Goal: Transaction & Acquisition: Purchase product/service

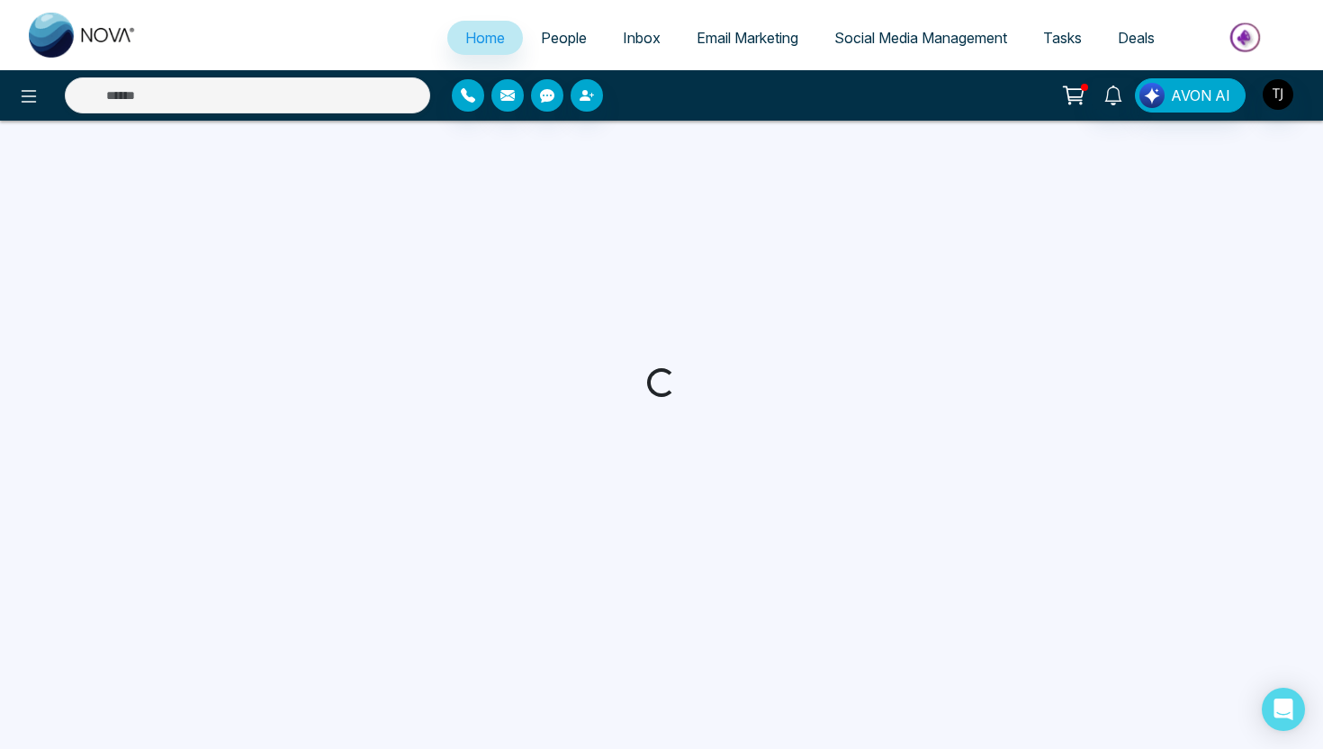
select select "*"
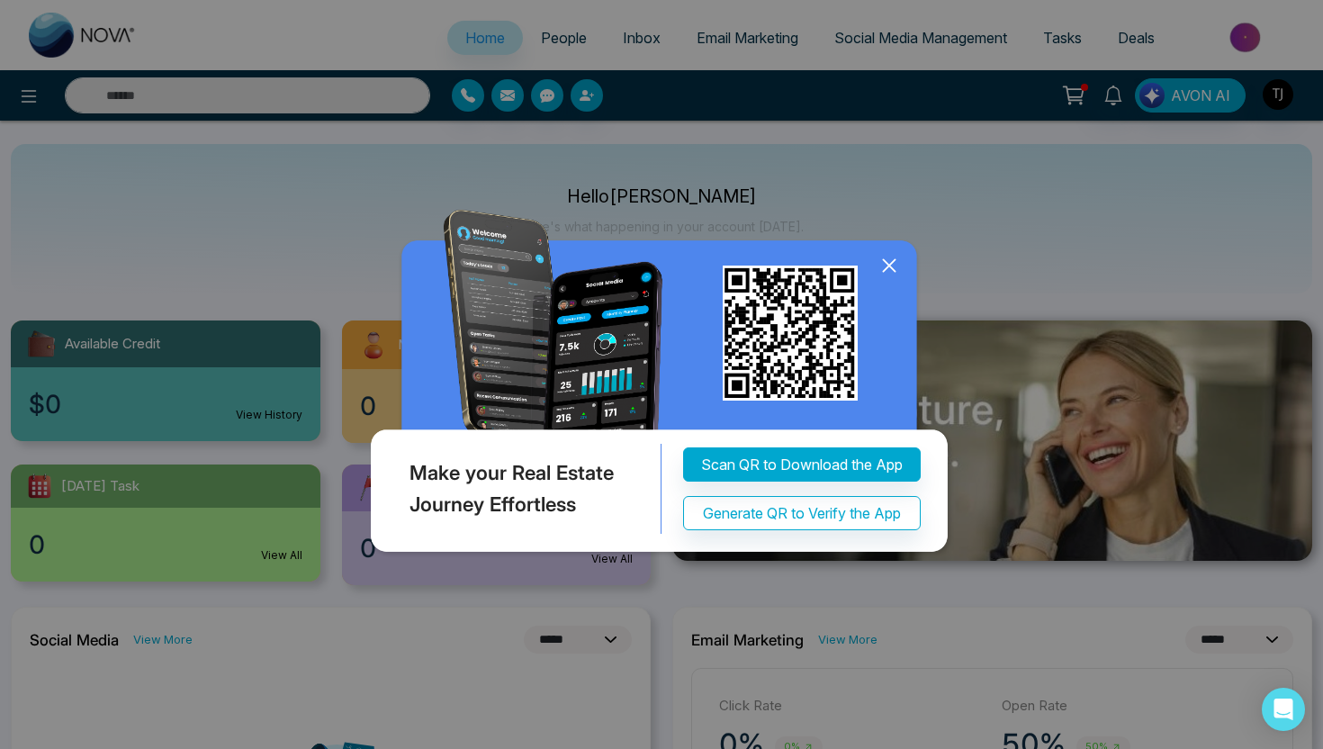
click at [893, 267] on icon at bounding box center [889, 265] width 27 height 27
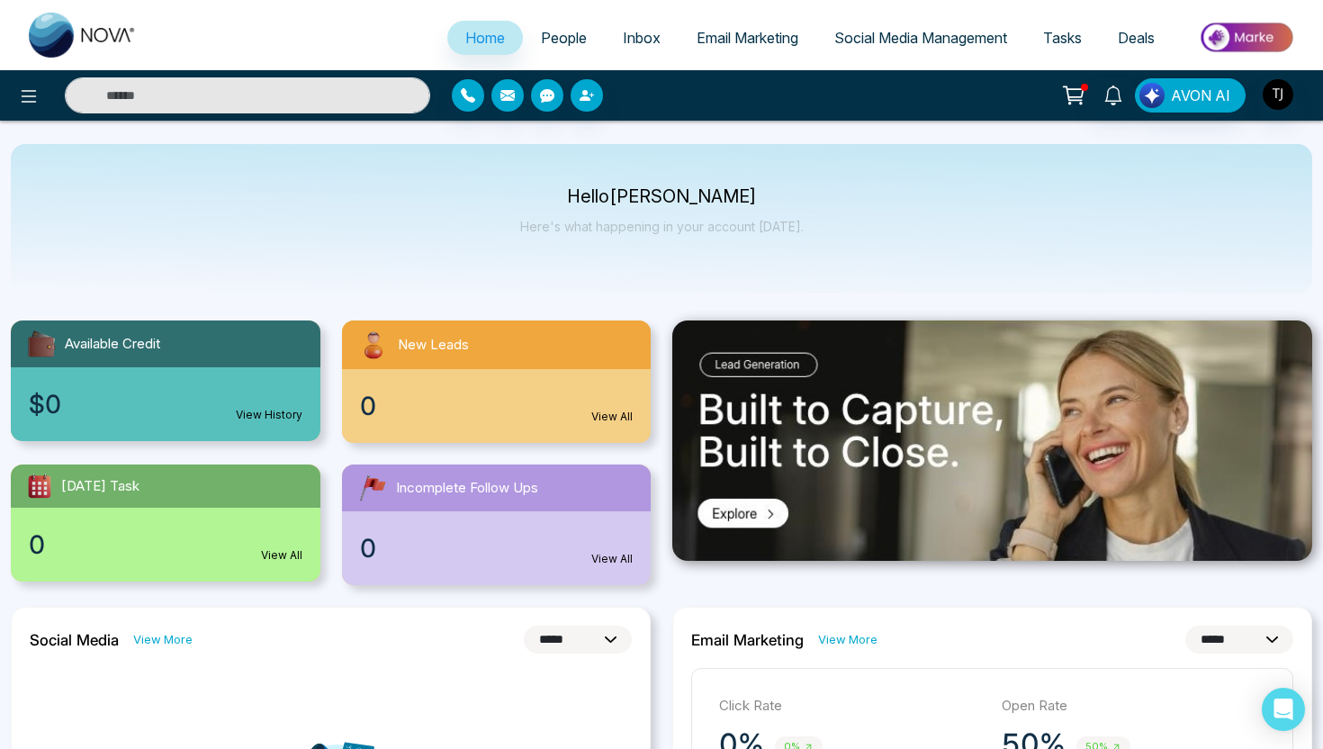
click at [731, 34] on span "Email Marketing" at bounding box center [748, 38] width 102 height 18
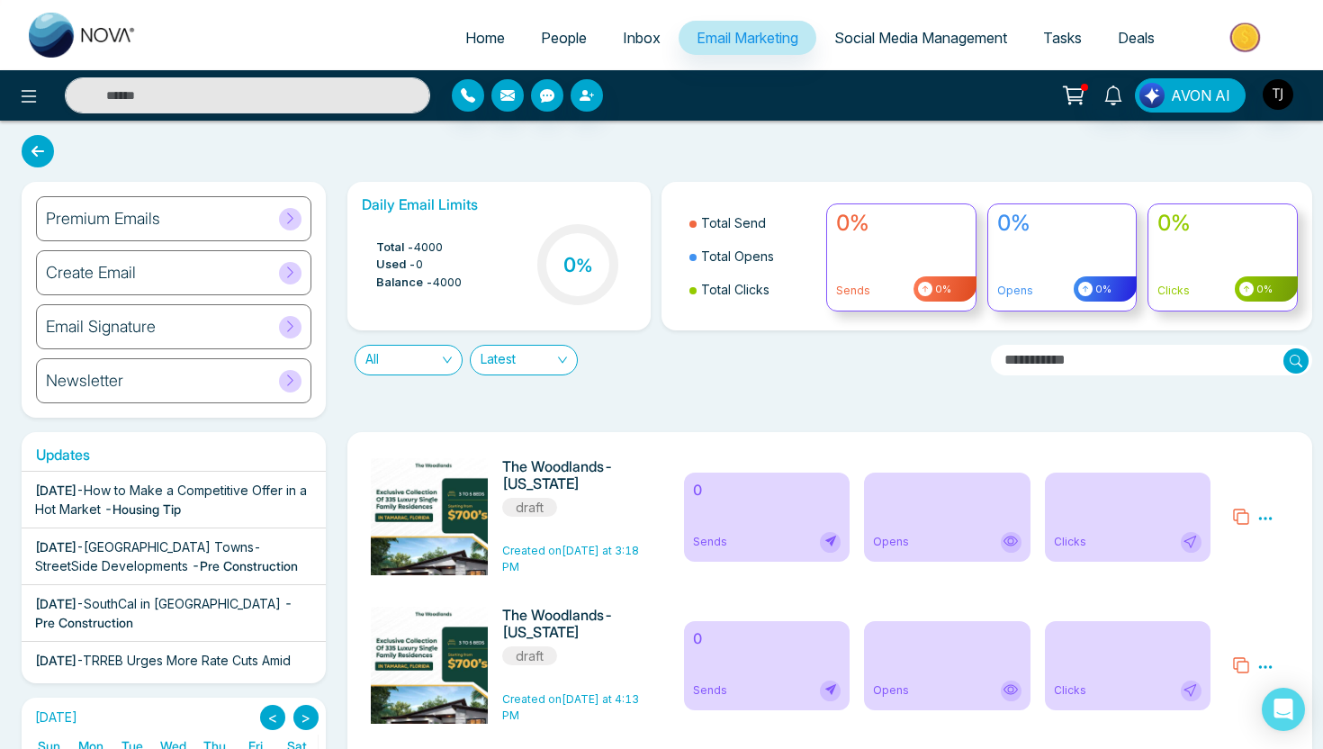
click at [119, 330] on h6 "Email Signature" at bounding box center [101, 327] width 110 height 20
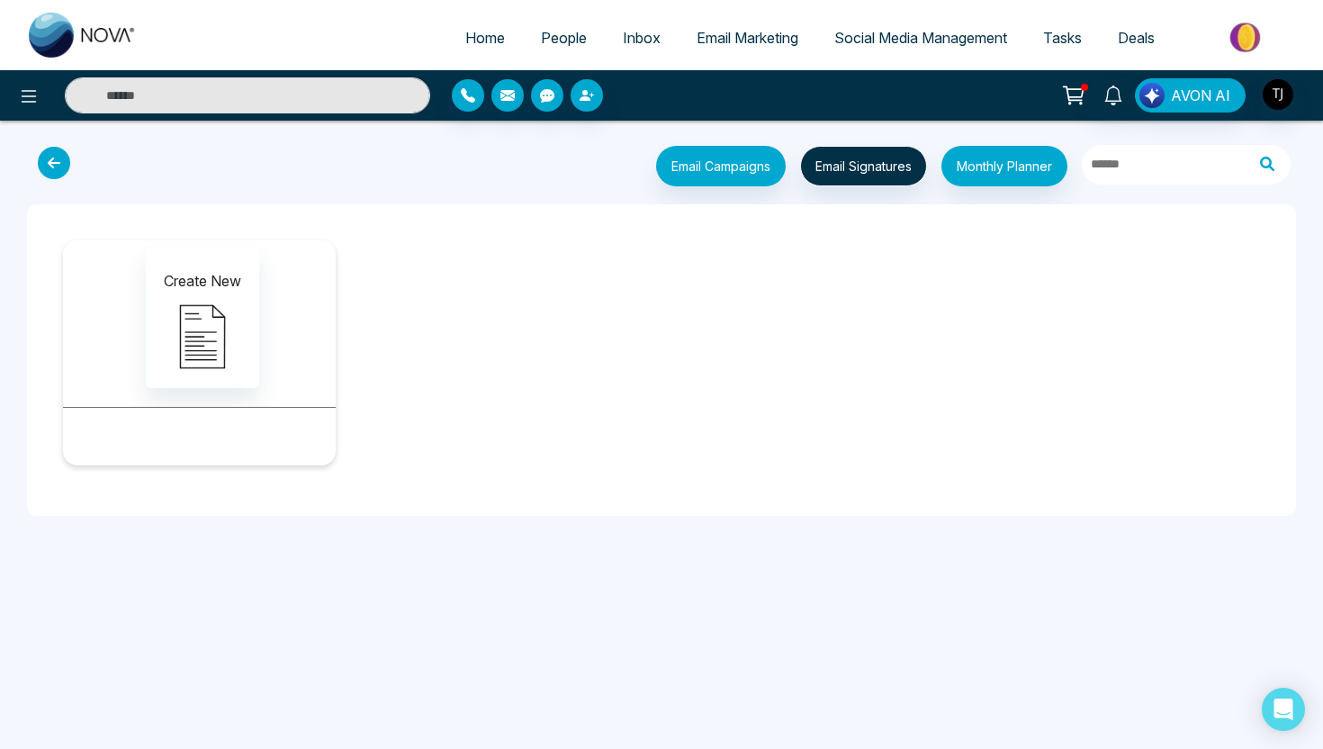
click at [54, 158] on icon at bounding box center [54, 163] width 32 height 32
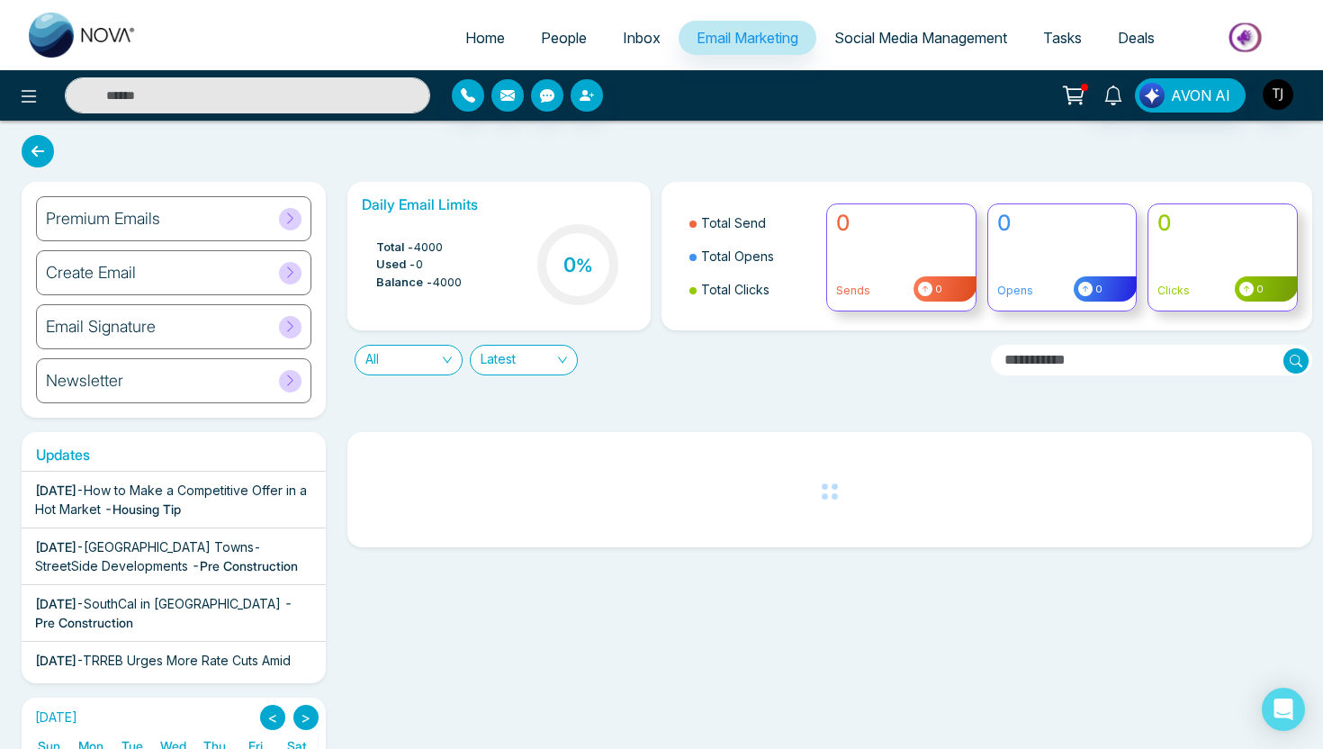
click at [116, 224] on h6 "Premium Emails" at bounding box center [103, 219] width 114 height 20
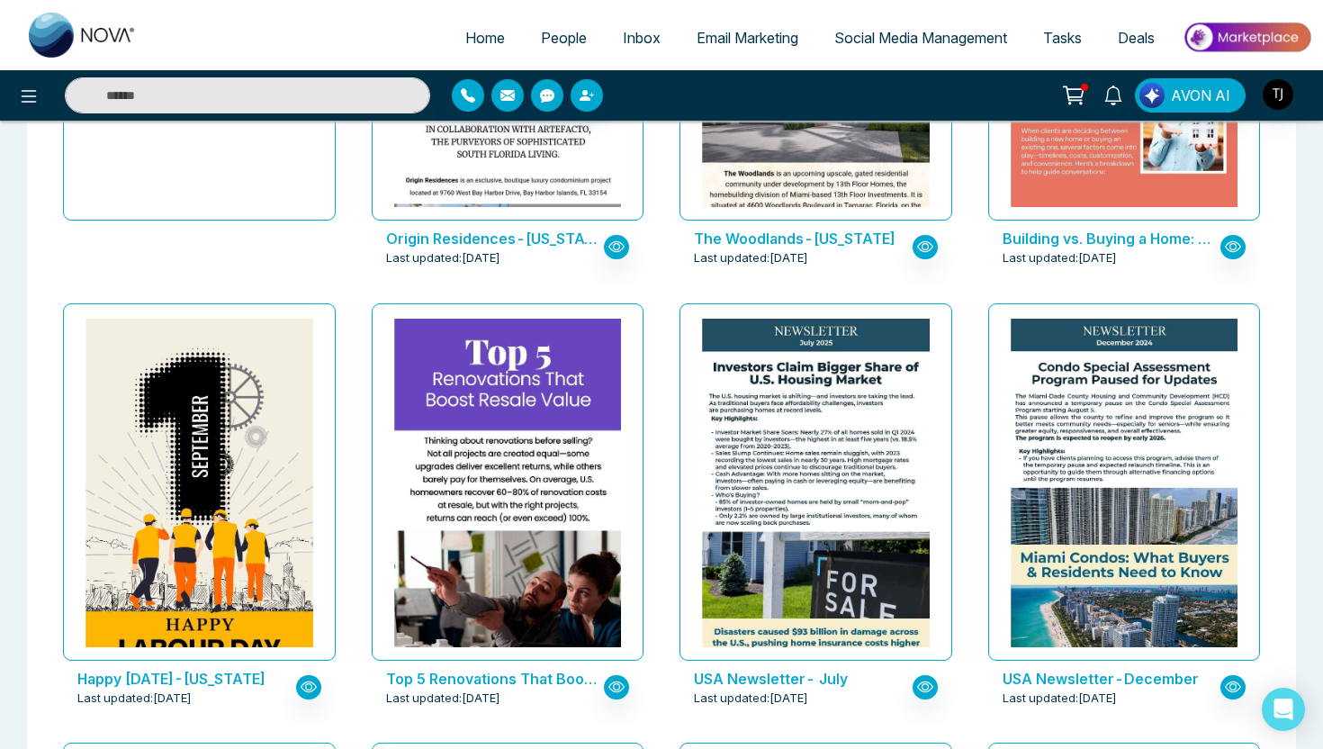
scroll to position [503, 0]
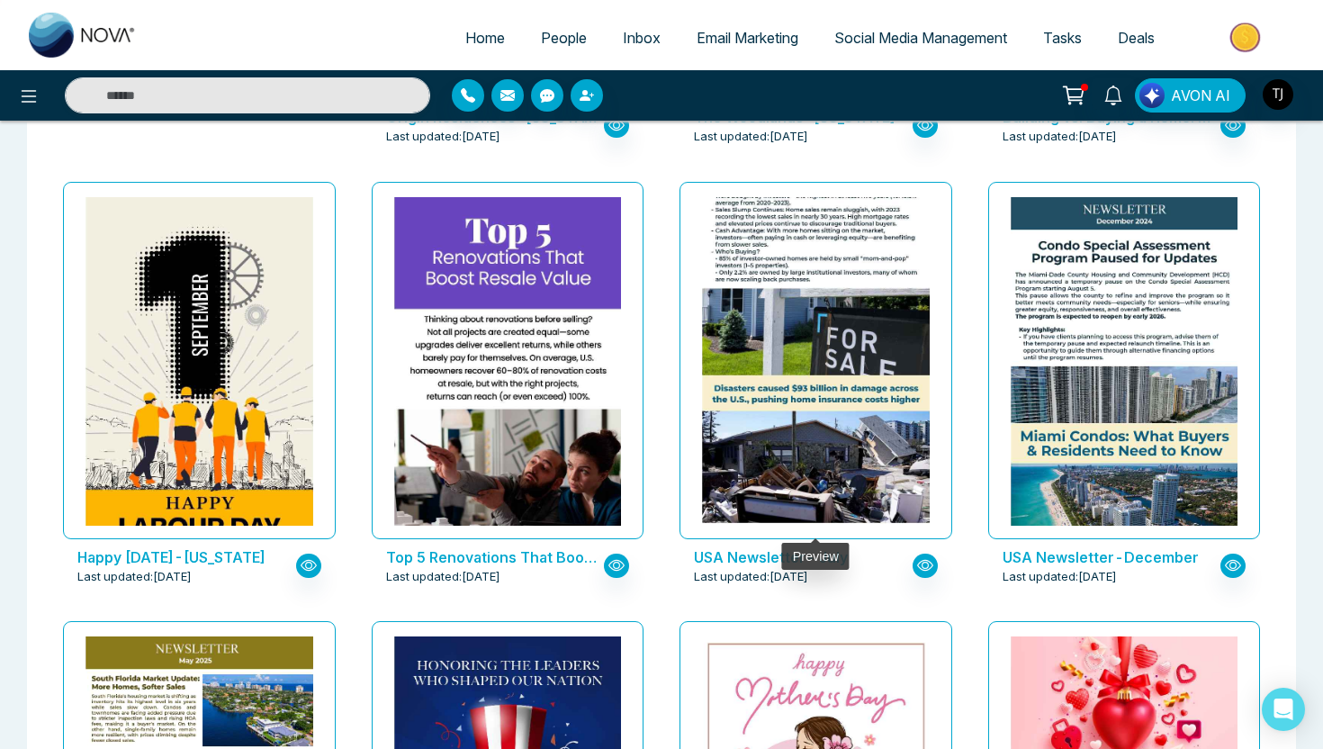
click at [814, 279] on img at bounding box center [816, 339] width 455 height 529
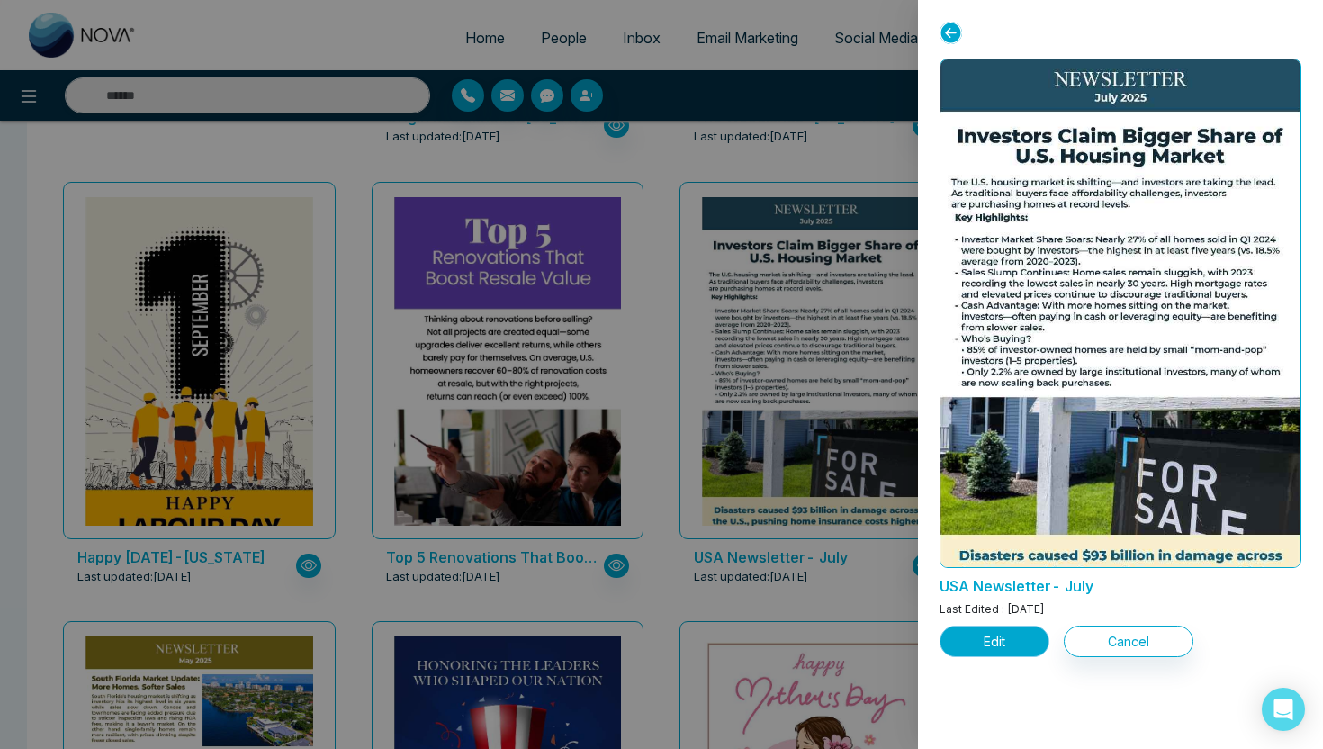
click at [977, 636] on button "Edit" at bounding box center [995, 642] width 110 height 32
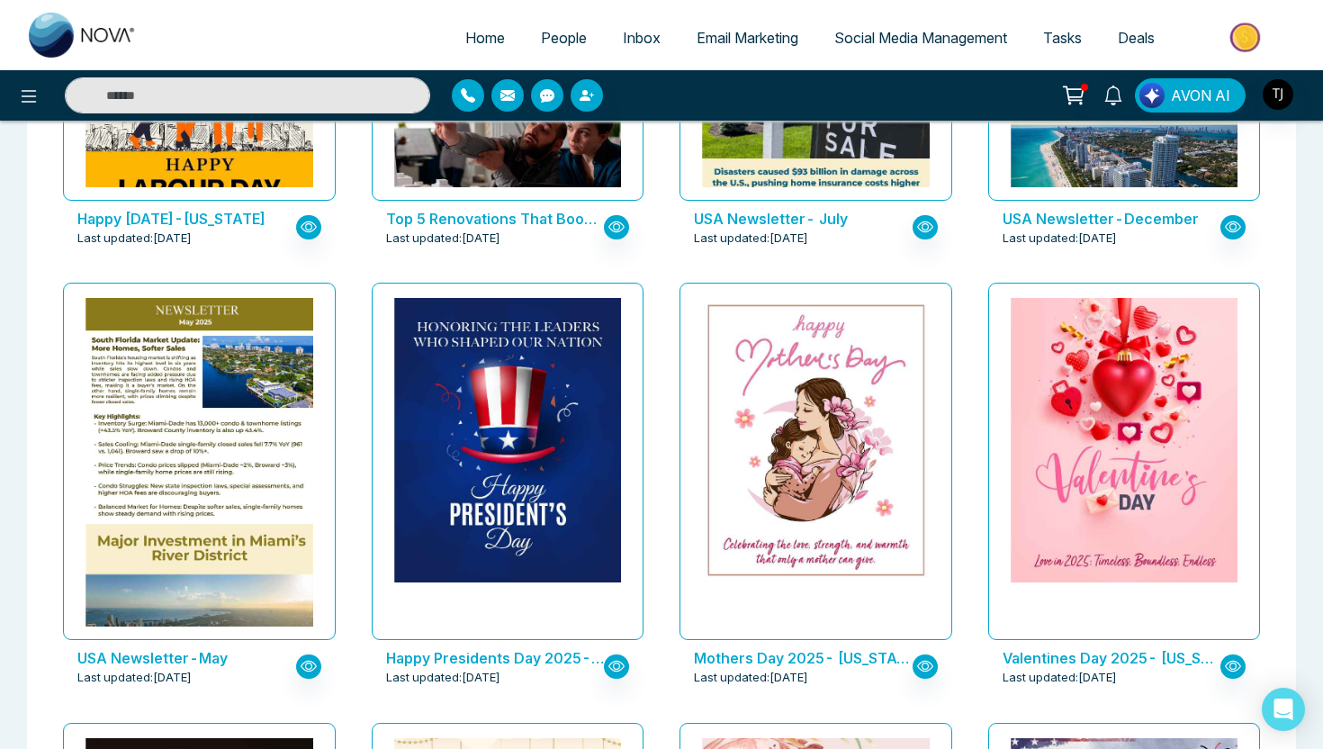
scroll to position [884, 0]
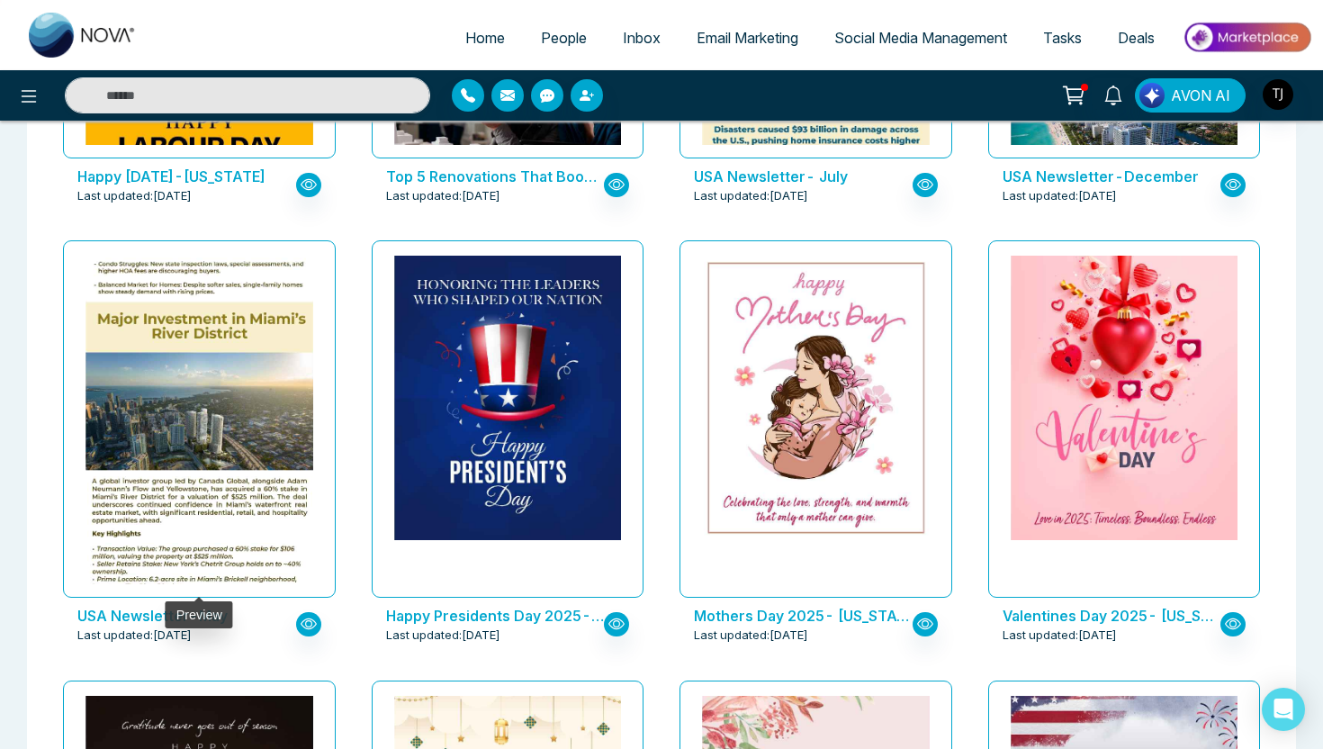
click at [115, 366] on img at bounding box center [199, 364] width 455 height 576
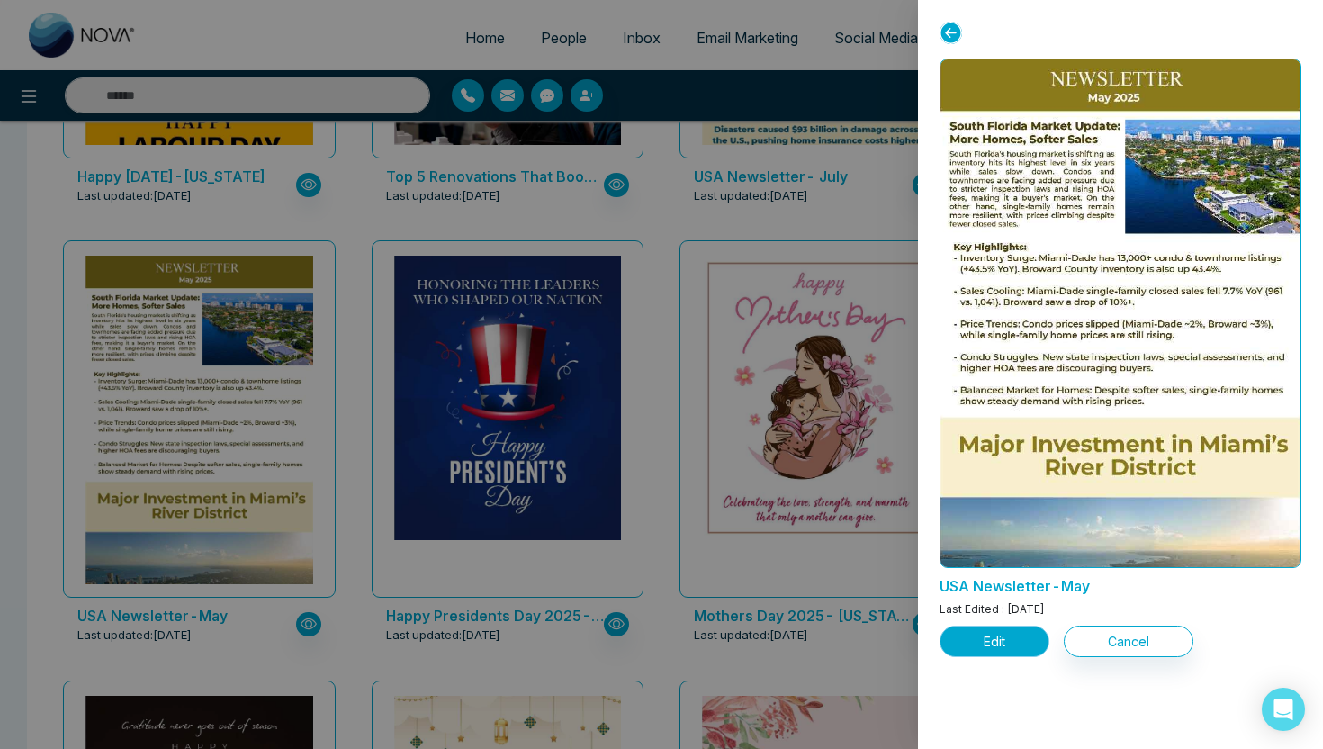
click at [1011, 646] on button "Edit" at bounding box center [995, 642] width 110 height 32
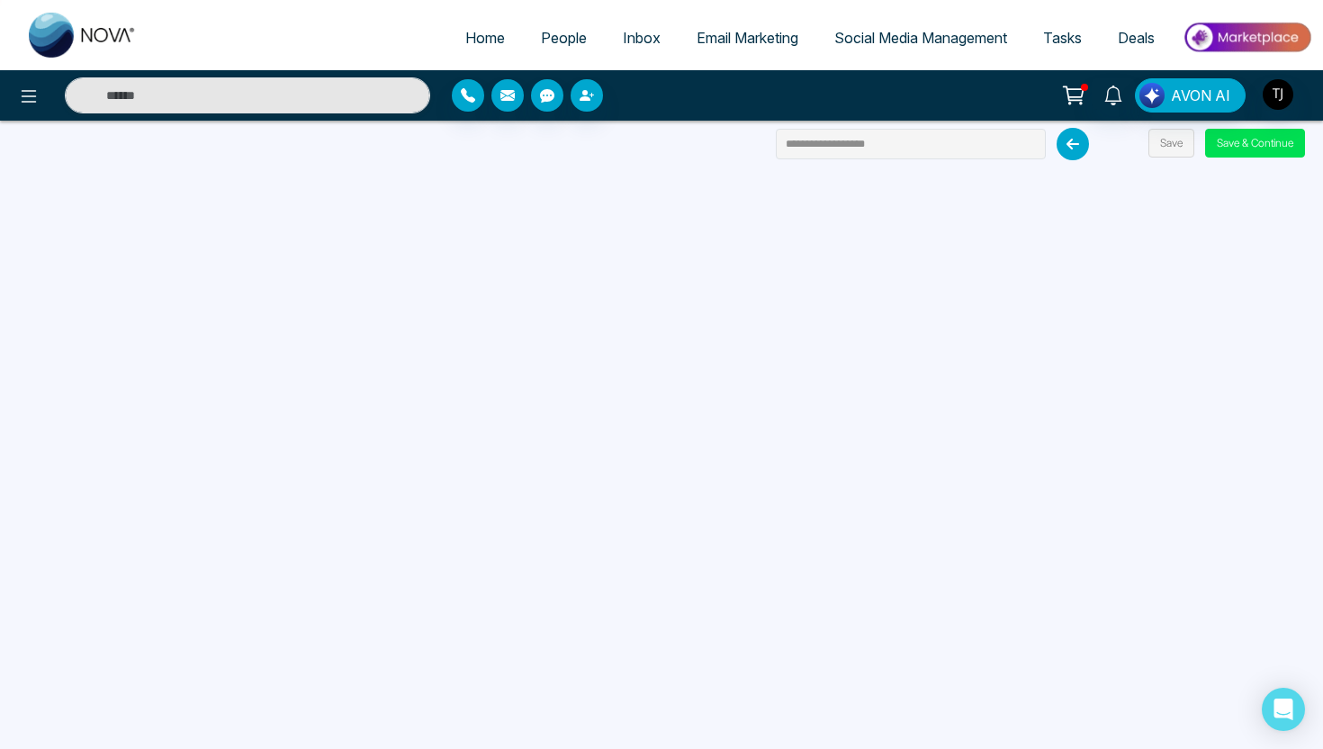
click at [957, 35] on span "Social Media Management" at bounding box center [921, 38] width 173 height 18
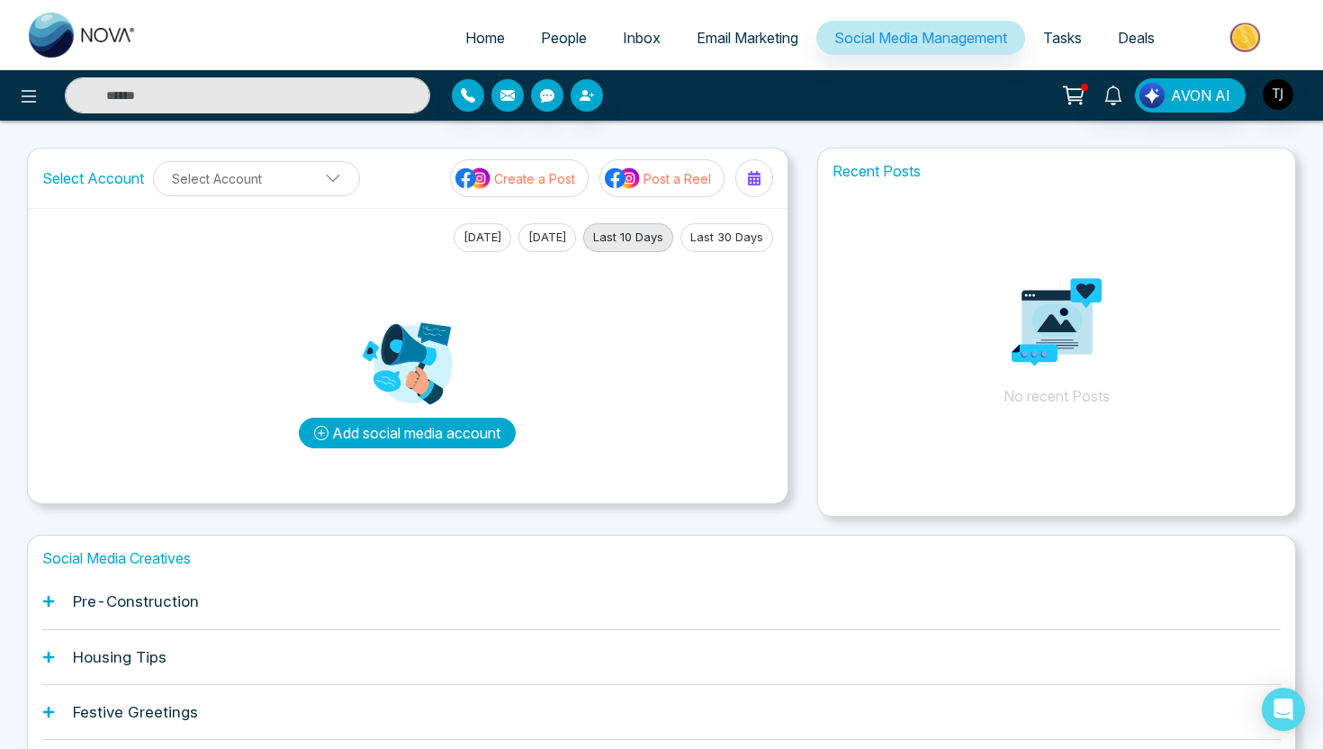
click at [314, 439] on icon at bounding box center [321, 433] width 14 height 14
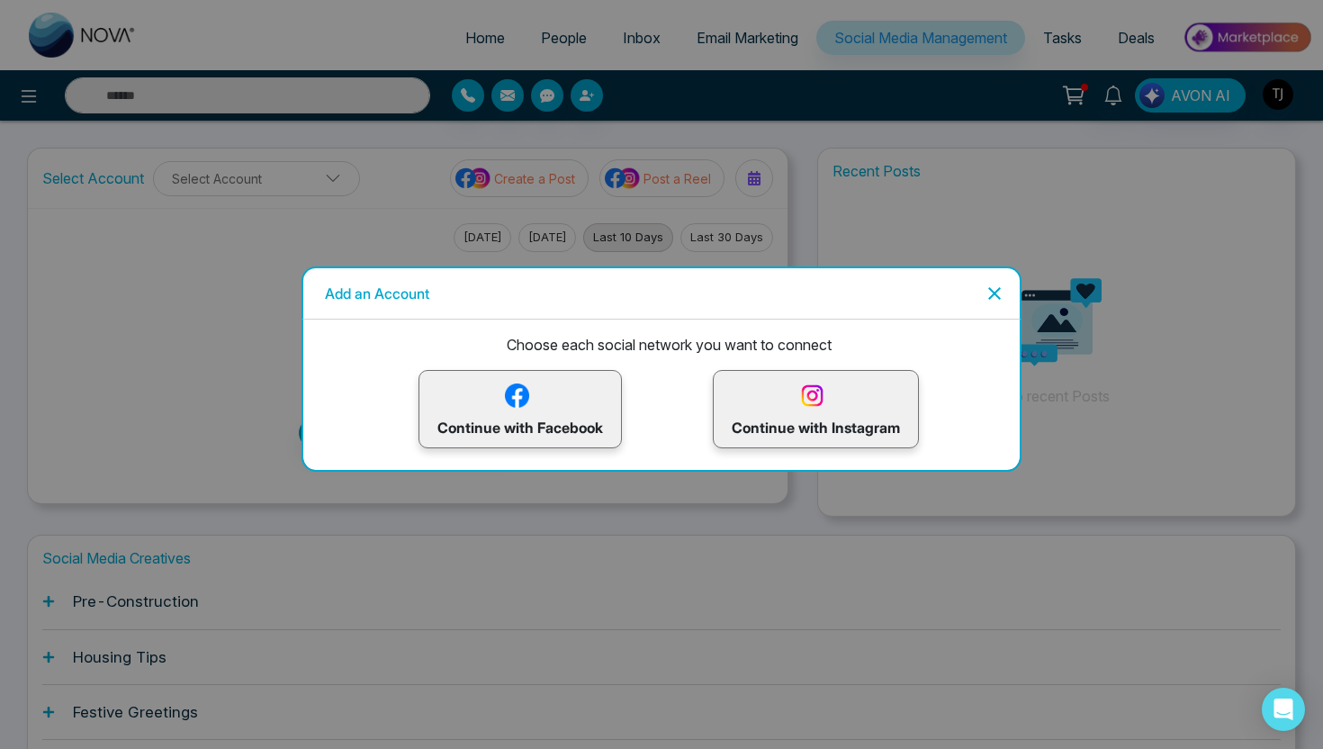
click at [994, 303] on icon "Close" at bounding box center [995, 294] width 22 height 22
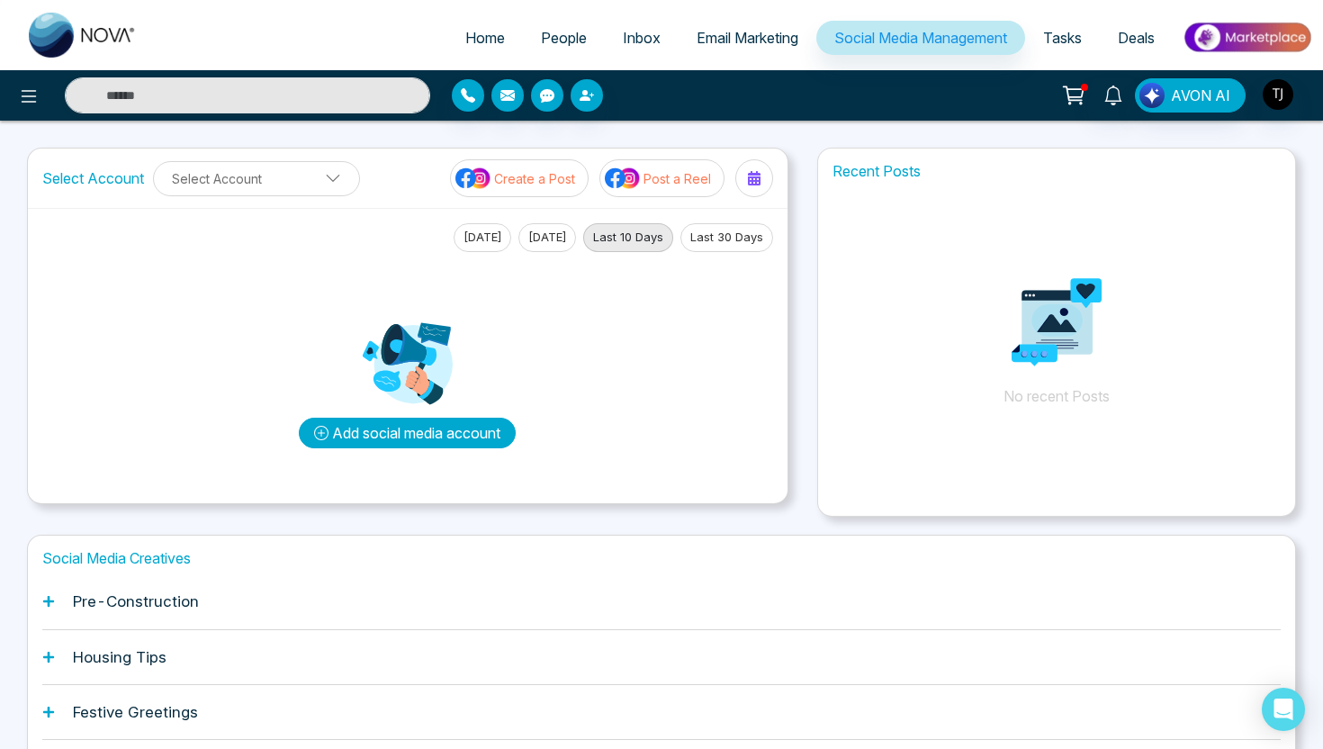
scroll to position [134, 0]
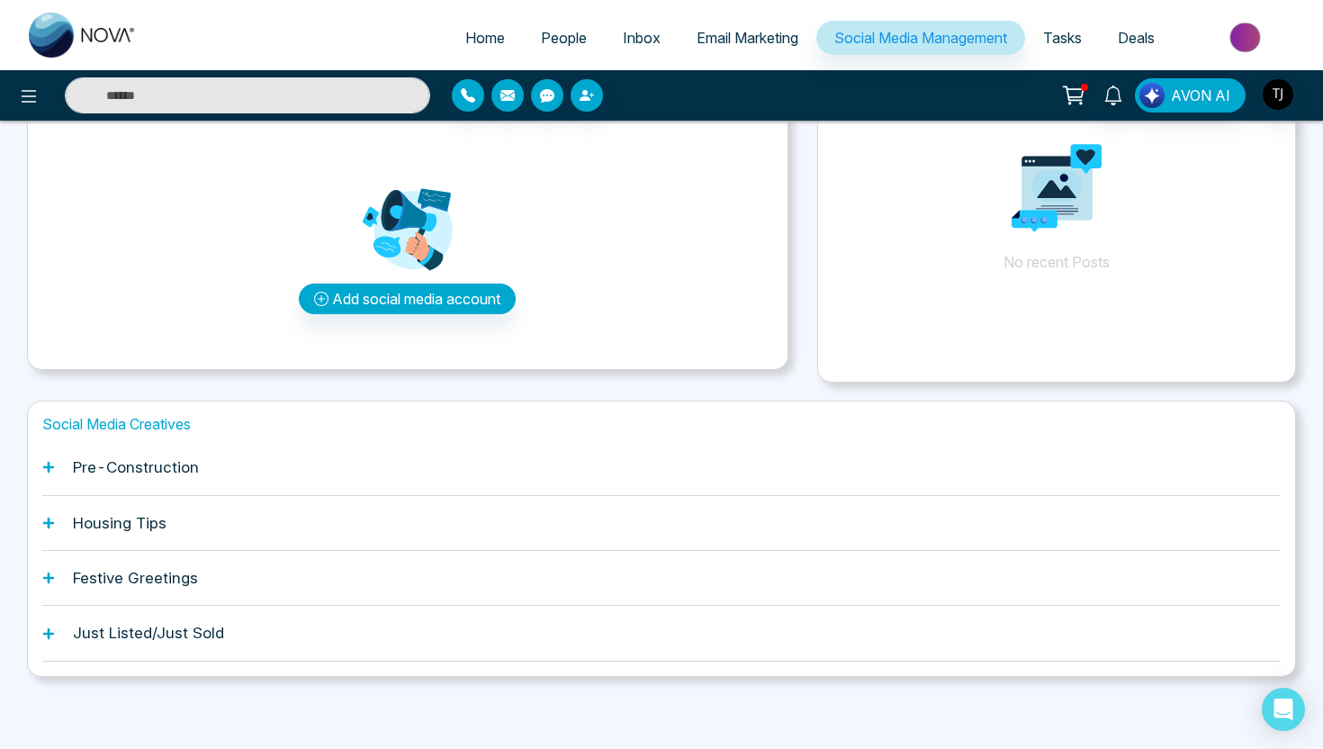
click at [276, 647] on div "Just Listed/Just Sold" at bounding box center [661, 633] width 1239 height 55
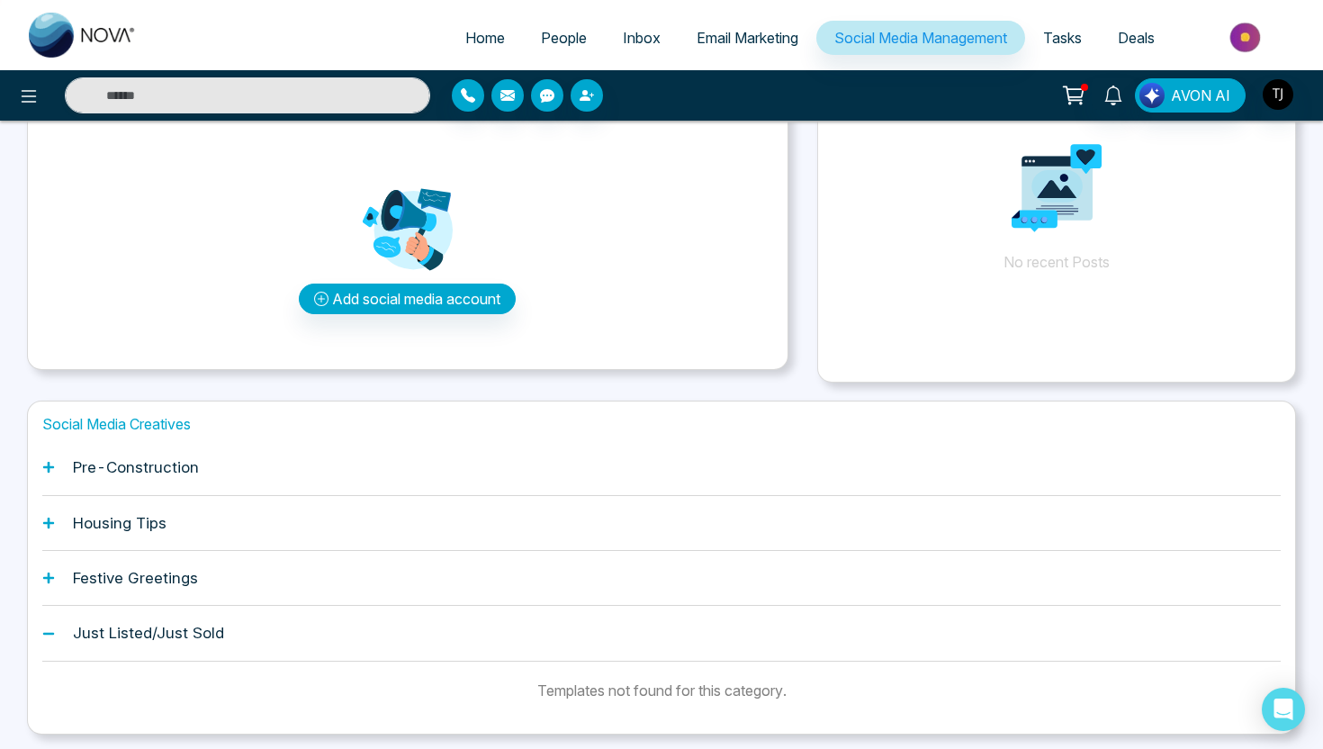
scroll to position [192, 0]
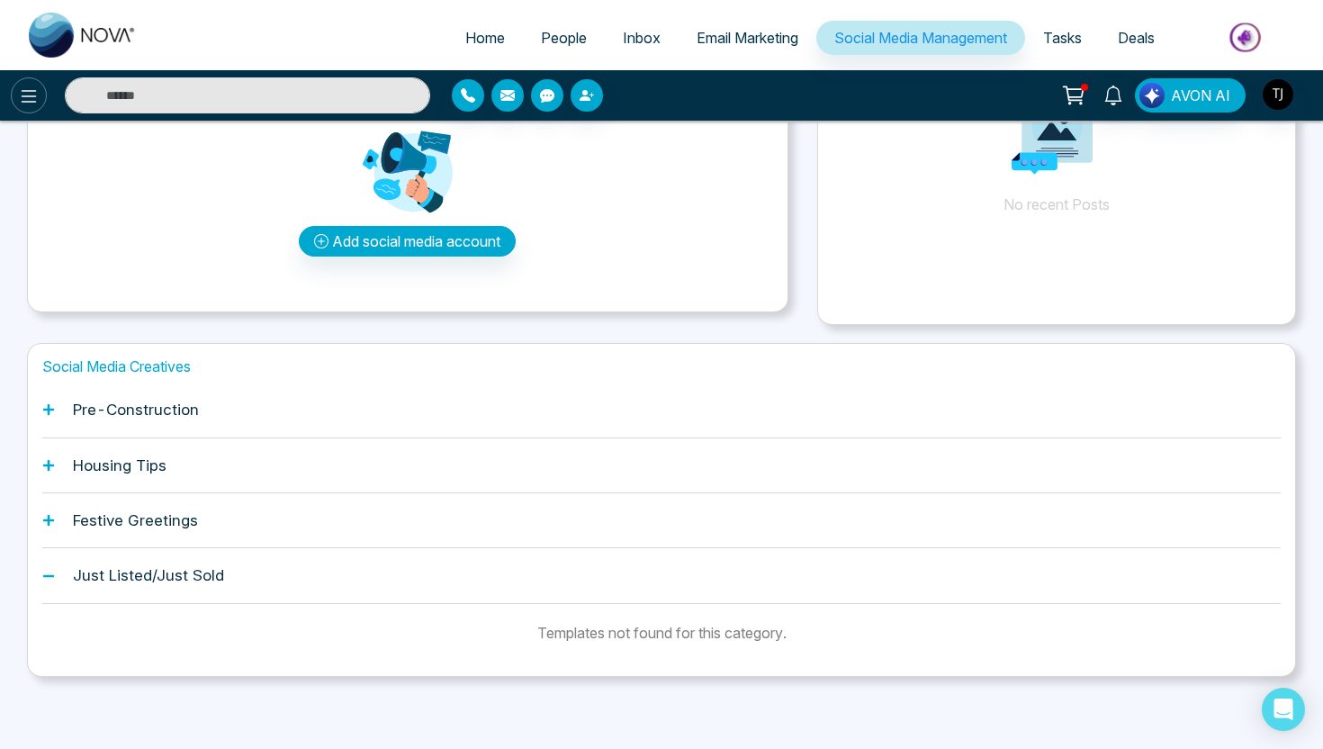
click at [16, 102] on button at bounding box center [29, 95] width 36 height 36
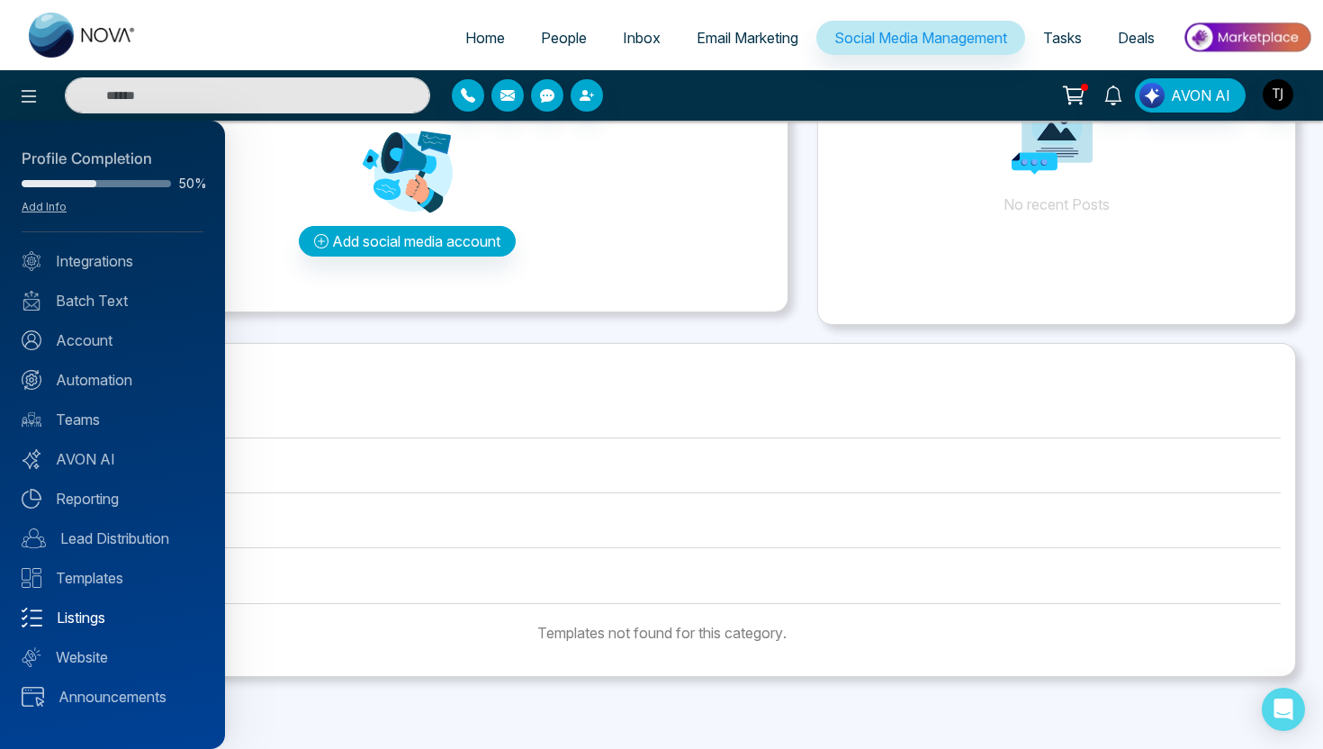
click at [91, 623] on link "Listings" at bounding box center [113, 618] width 182 height 22
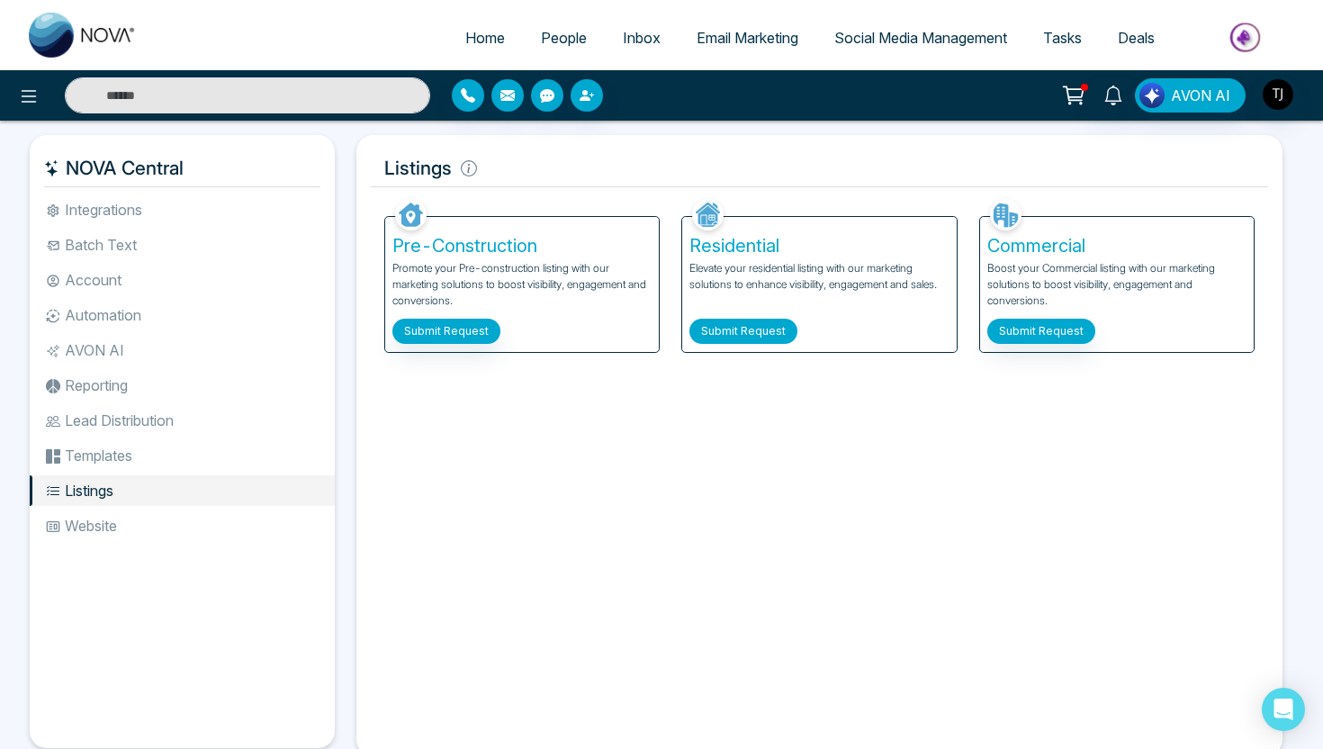
click at [761, 335] on button "Submit Request" at bounding box center [744, 331] width 108 height 25
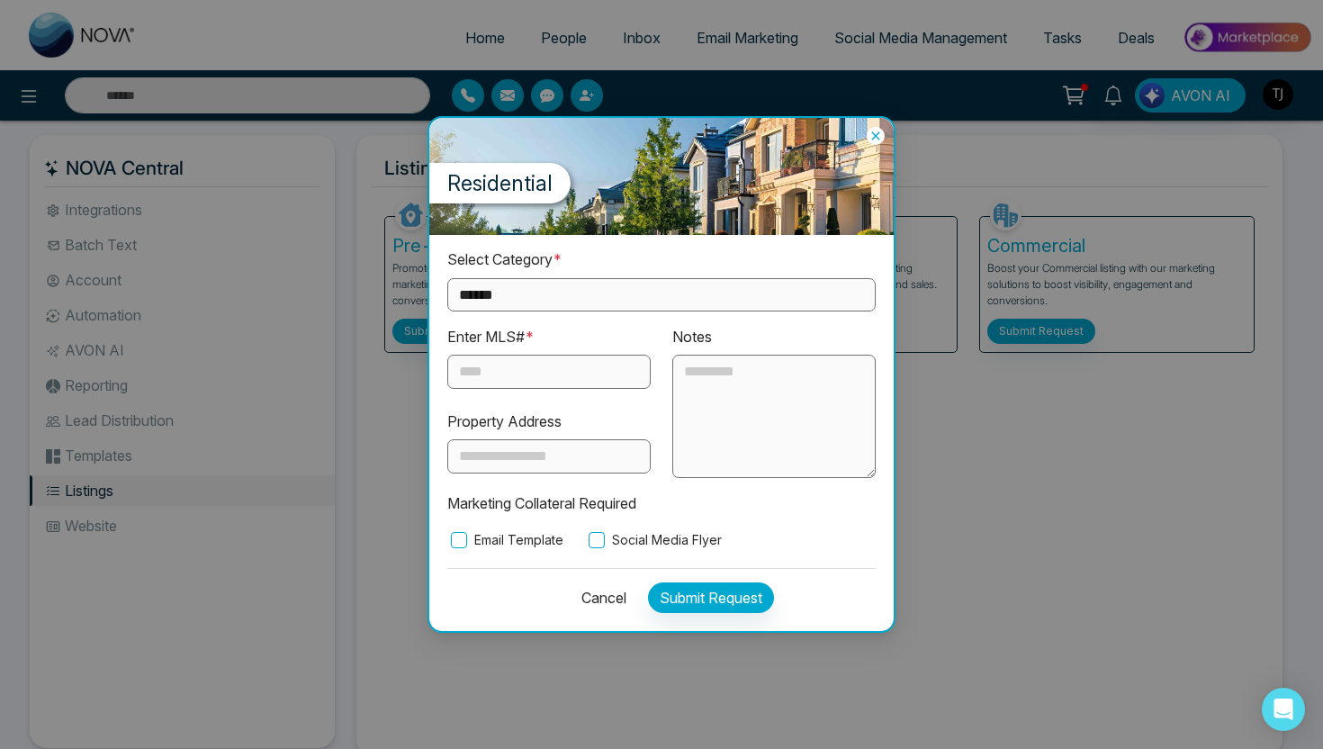
click at [617, 590] on button "Cancel" at bounding box center [599, 598] width 56 height 31
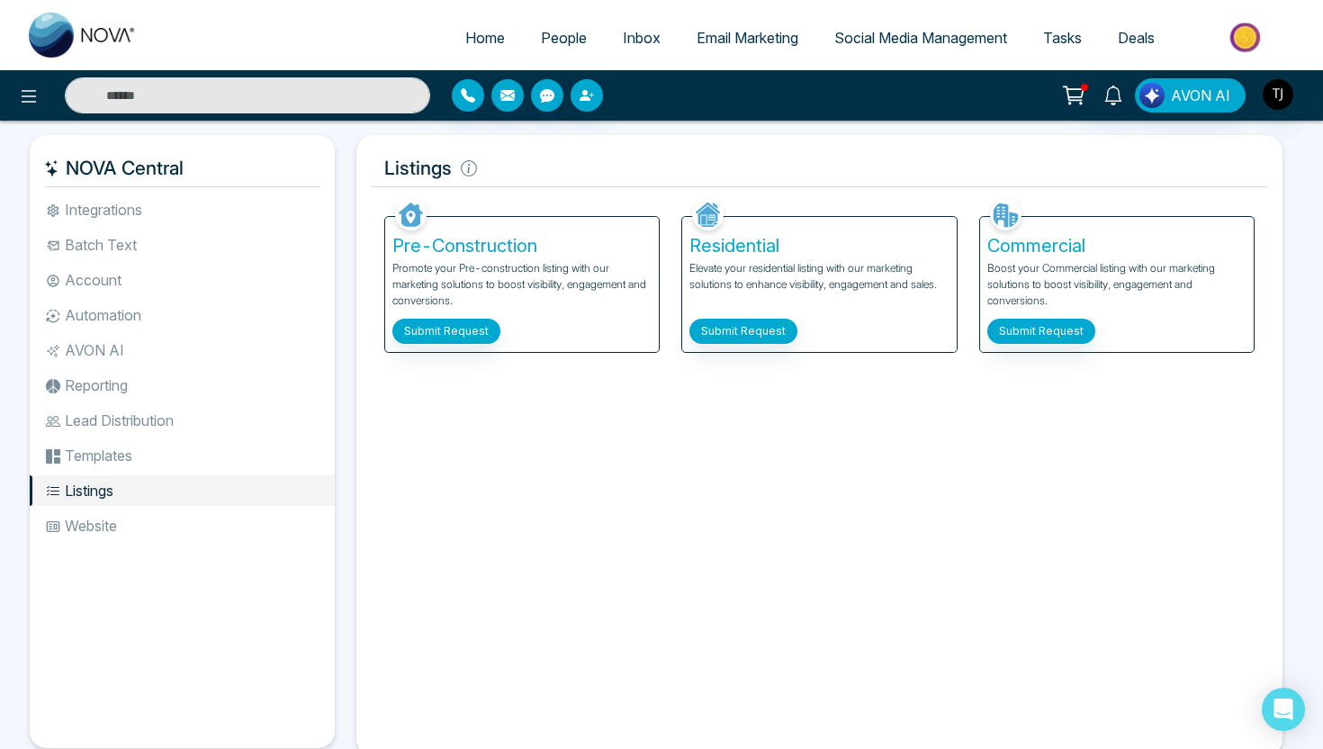
click at [1280, 40] on img at bounding box center [1247, 37] width 131 height 41
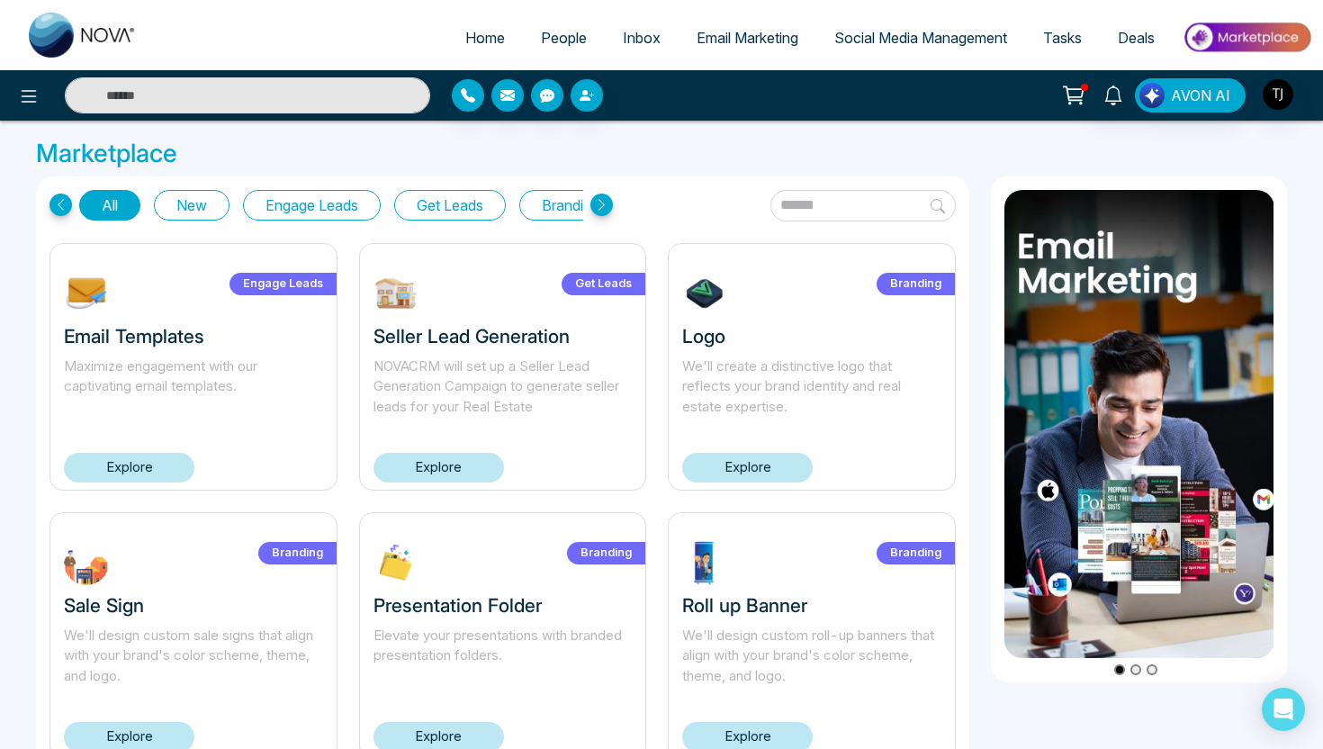
click at [437, 210] on button "Get Leads" at bounding box center [450, 205] width 112 height 31
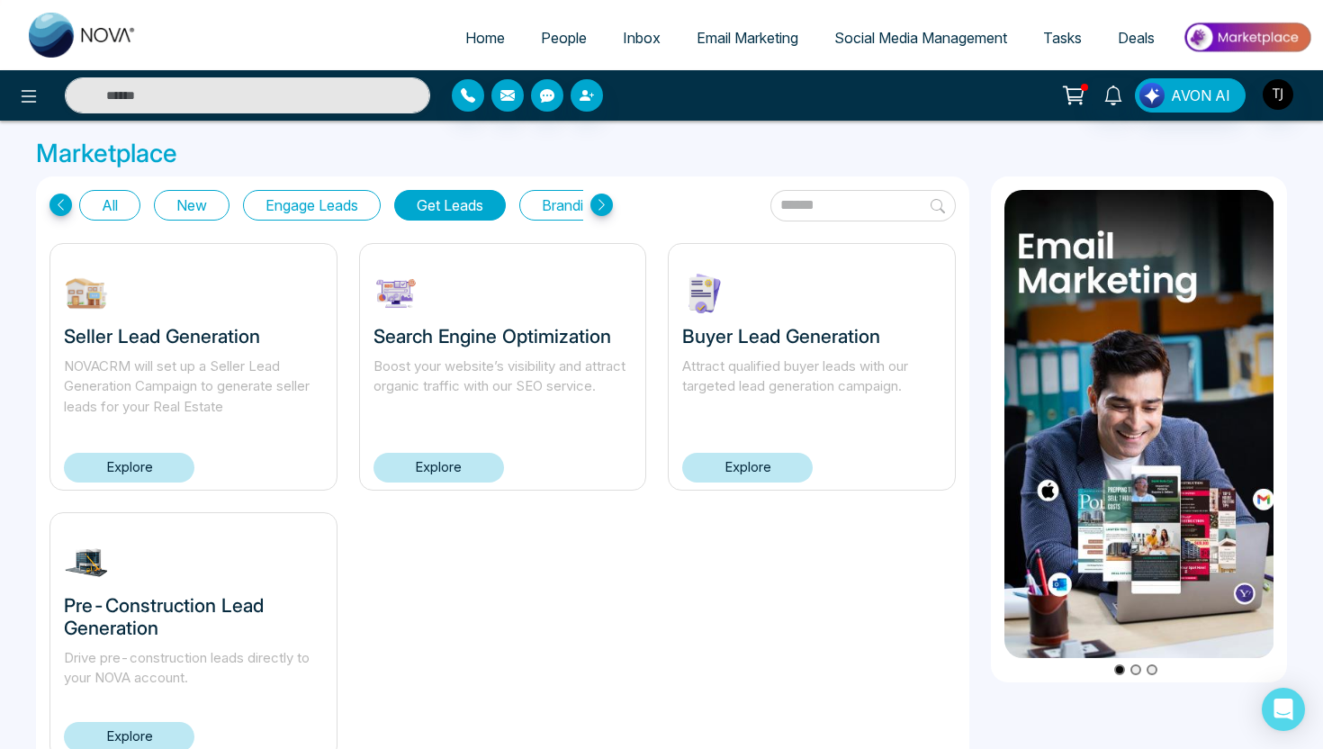
scroll to position [63, 0]
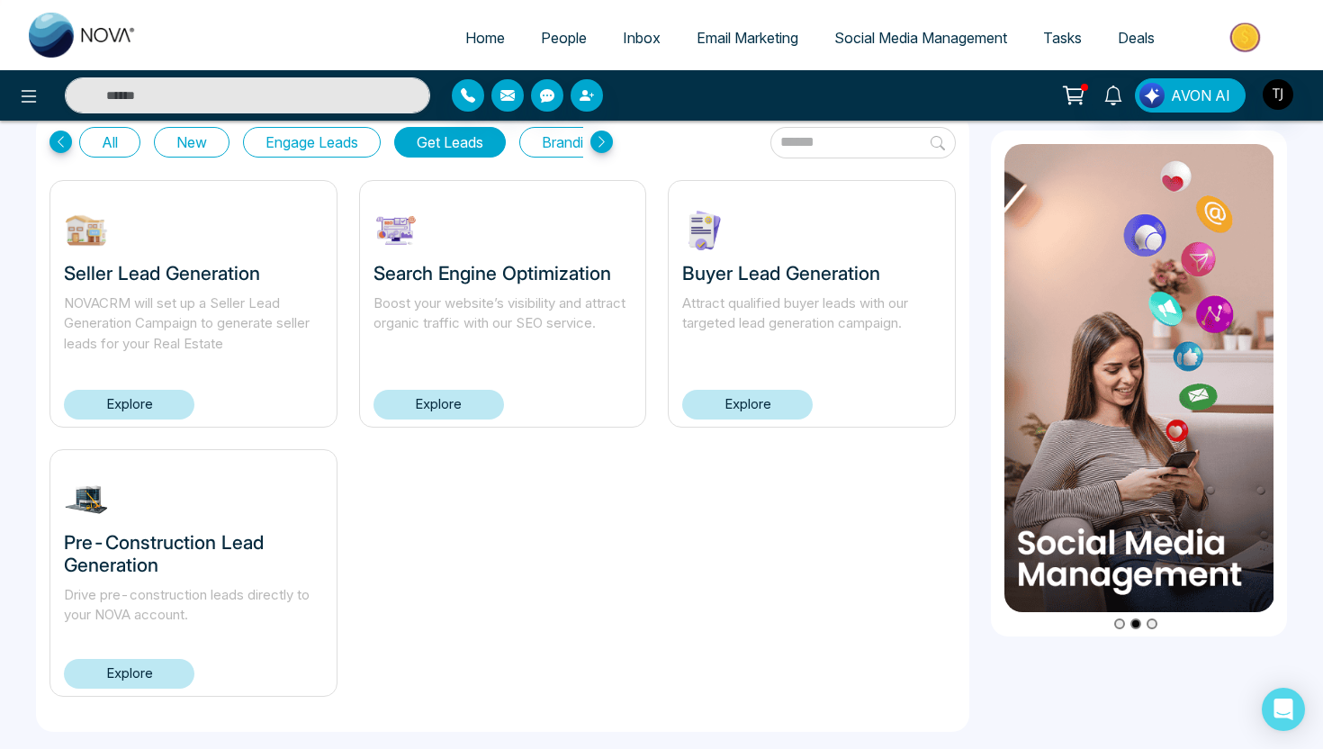
click at [784, 399] on link "Explore" at bounding box center [747, 405] width 131 height 30
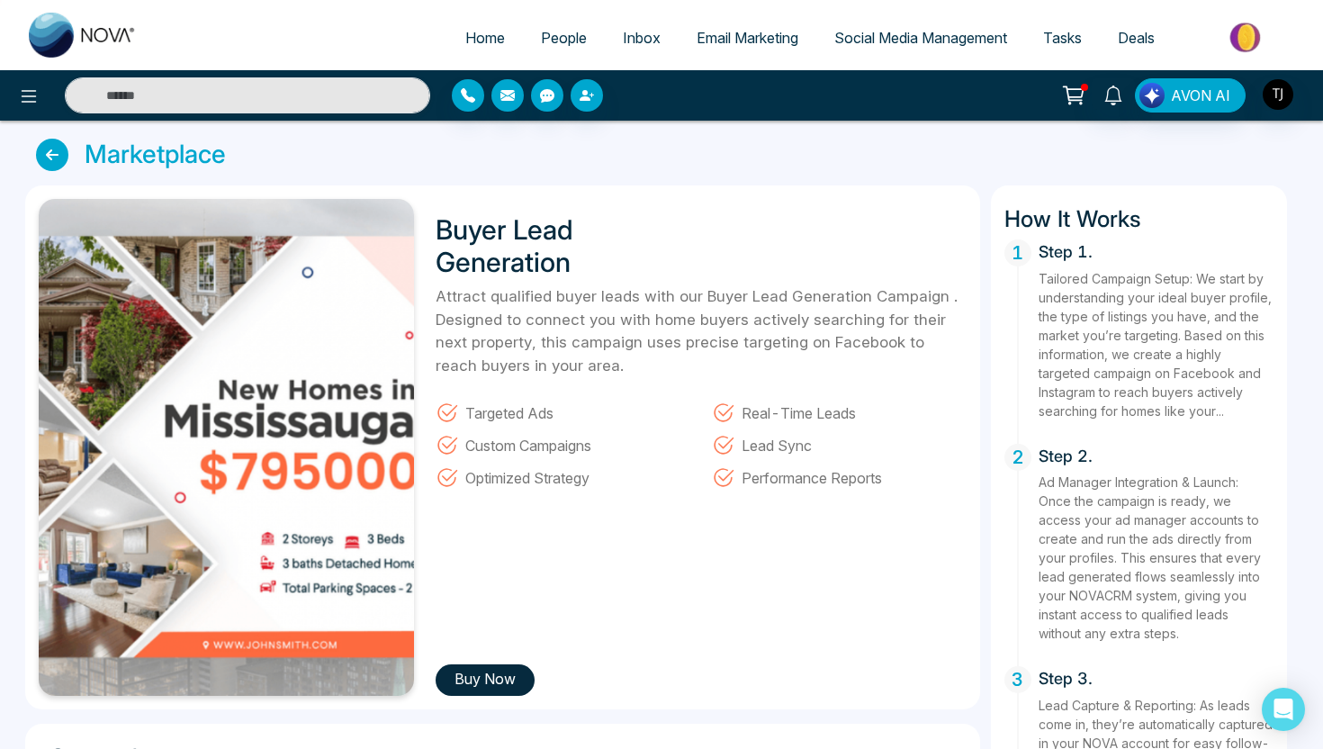
click at [517, 677] on button "Buy Now" at bounding box center [485, 680] width 99 height 32
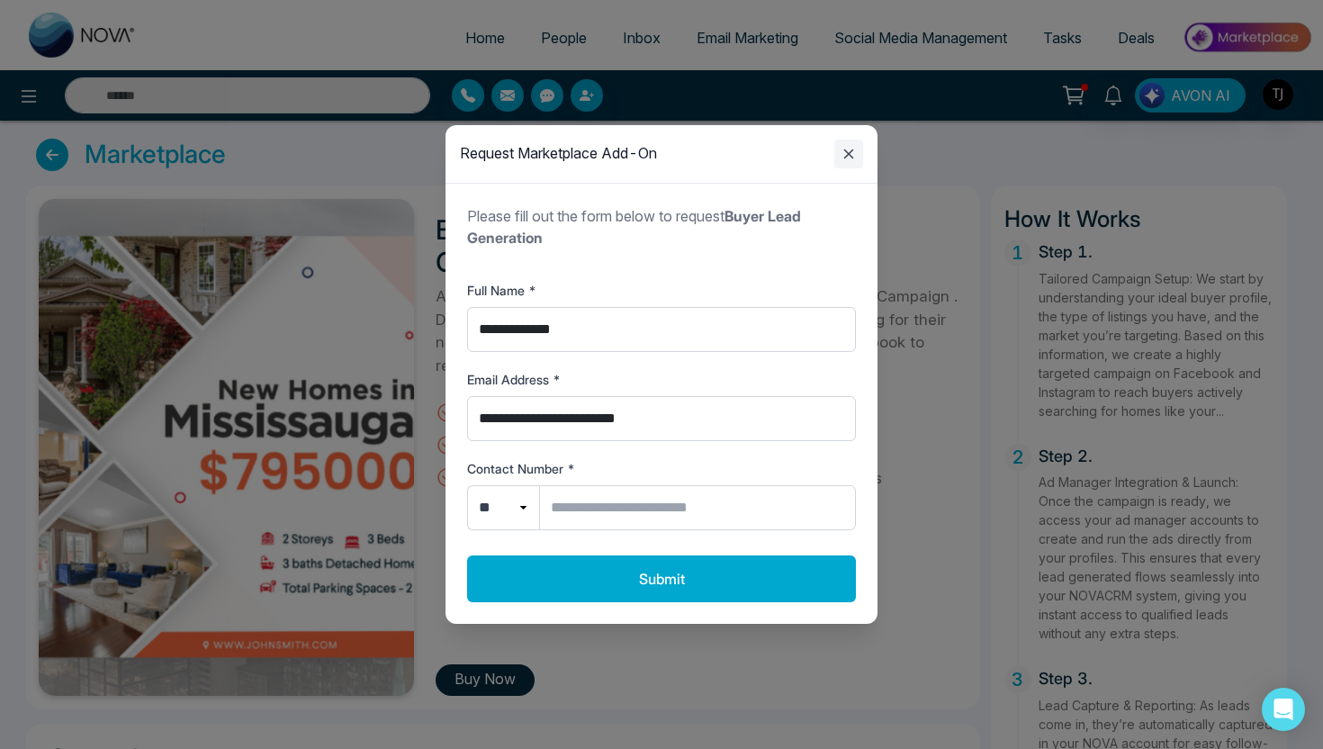
click at [850, 144] on icon "Close modal" at bounding box center [849, 154] width 22 height 22
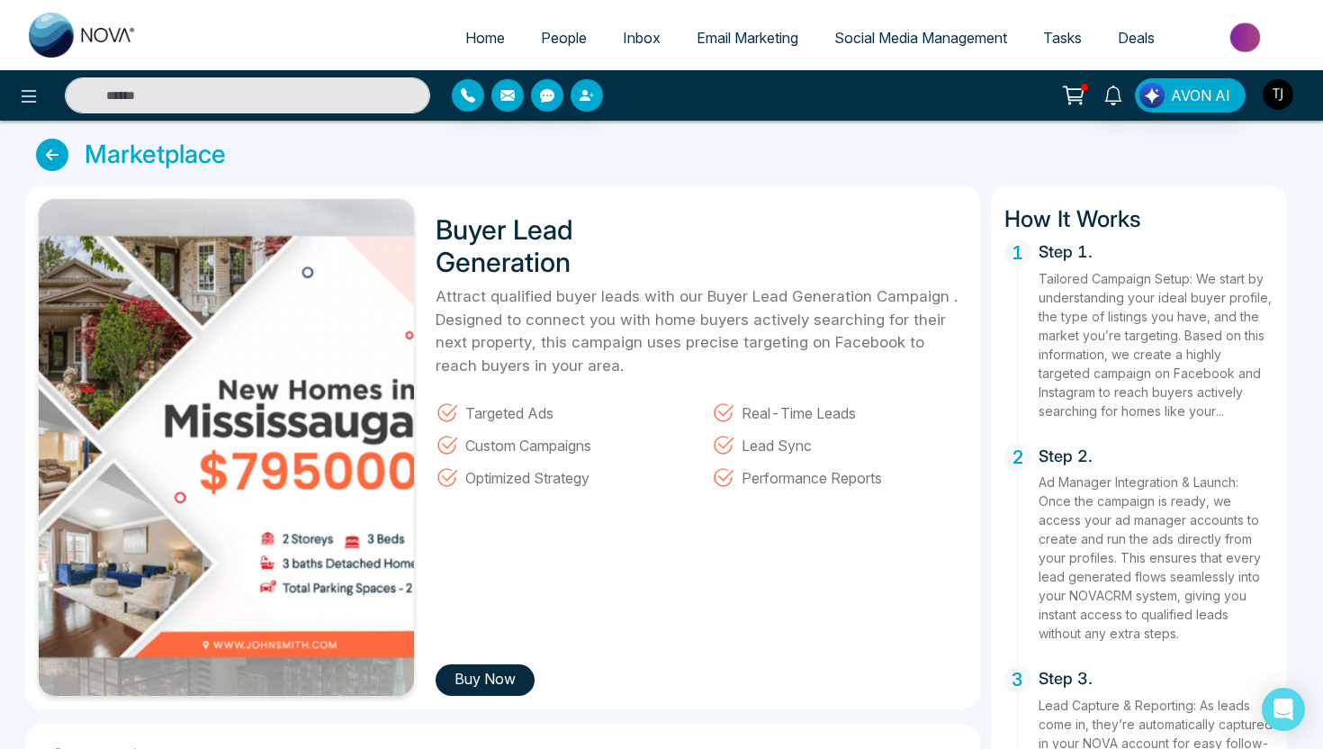
click at [1278, 97] on img "button" at bounding box center [1278, 94] width 31 height 31
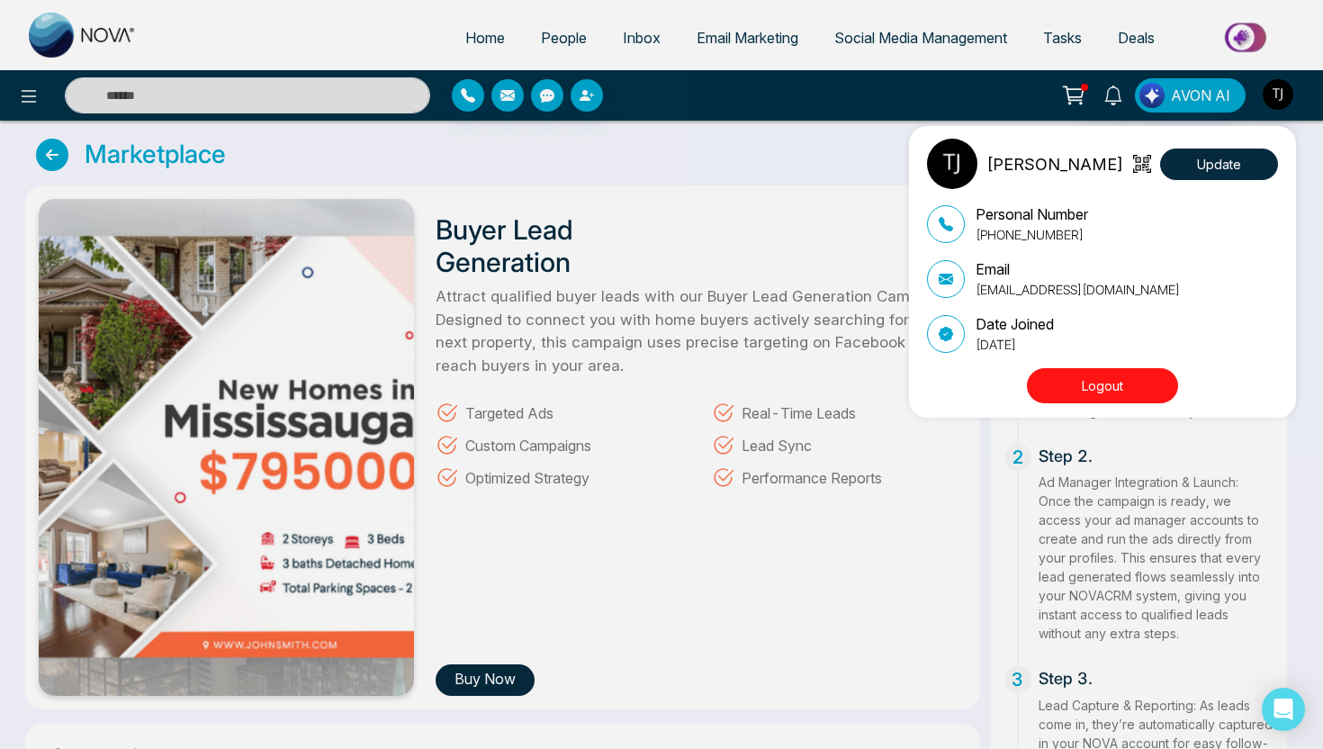
click at [799, 118] on div "[PERSON_NAME] Update Personal Number [PHONE_NUMBER] Email [EMAIL_ADDRESS][DOMAI…" at bounding box center [661, 374] width 1323 height 749
